Goal: Check status: Check status

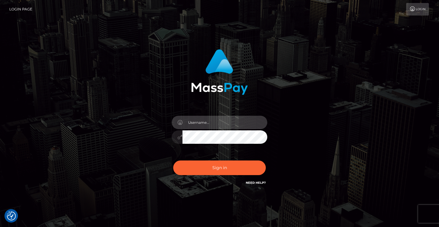
click at [205, 126] on input "text" at bounding box center [225, 122] width 85 height 13
type input "Artem Badlo"
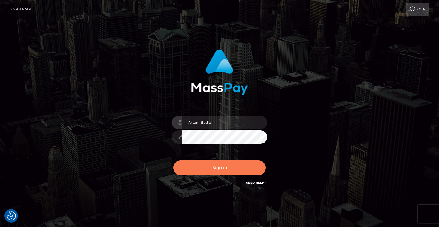
click at [237, 166] on button "Sign in" at bounding box center [219, 168] width 93 height 15
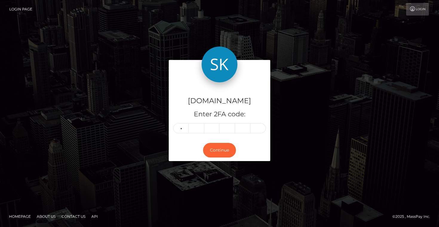
type input "3"
type input "8"
type input "2"
type input "3"
type input "4"
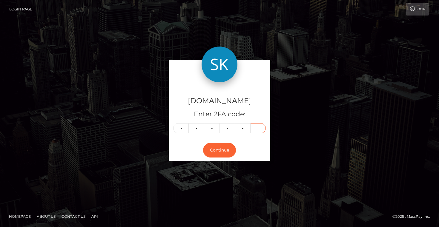
type input "8"
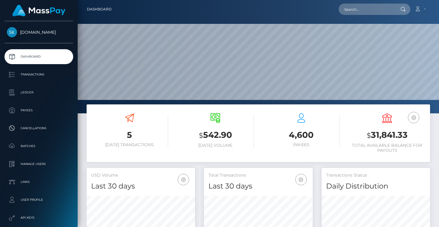
scroll to position [106, 108]
click at [34, 77] on p "Transactions" at bounding box center [39, 74] width 64 height 9
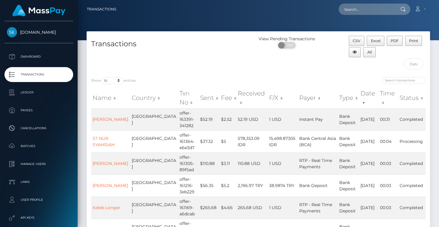
click at [47, 72] on p "Transactions" at bounding box center [39, 74] width 64 height 9
click at [396, 79] on input "search" at bounding box center [403, 80] width 43 height 7
paste input "offer-161074-e6587e"
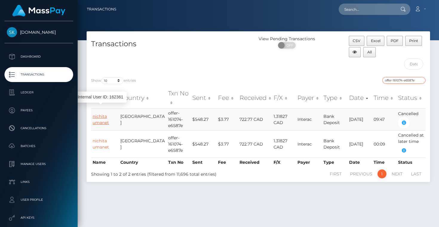
type input "offer-161074-e6587e"
click at [99, 114] on link "nichita umanet" at bounding box center [101, 120] width 16 height 12
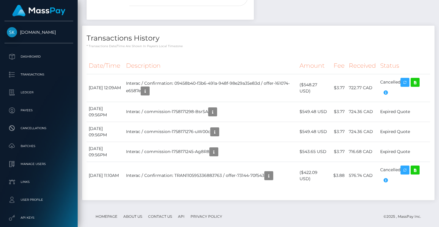
scroll to position [252, 0]
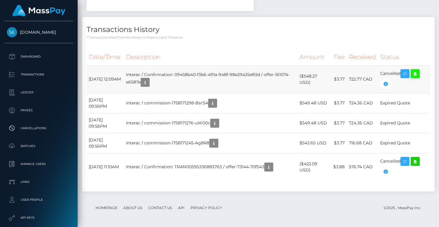
click at [419, 76] on icon at bounding box center [415, 73] width 7 height 7
